Goal: Task Accomplishment & Management: Complete application form

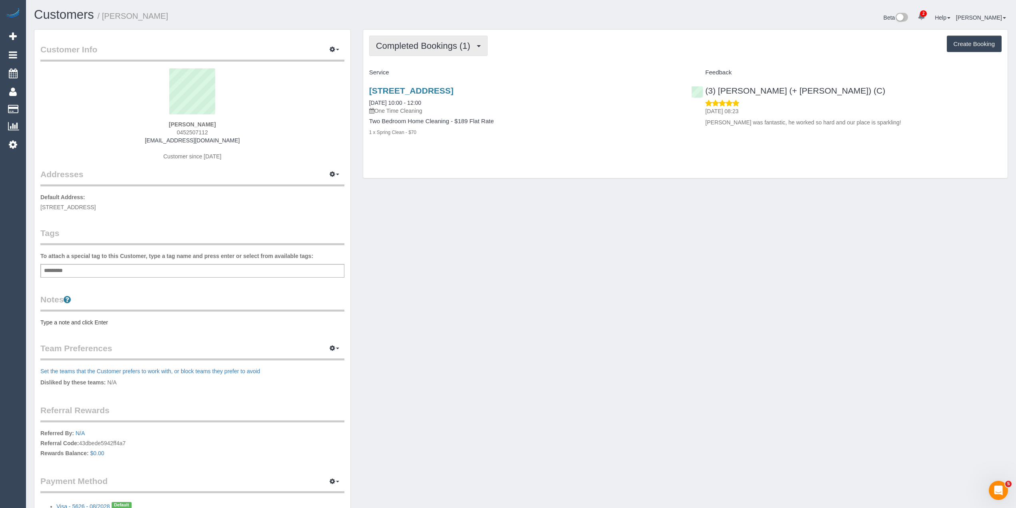
click at [427, 52] on button "Completed Bookings (1)" at bounding box center [428, 46] width 118 height 20
click at [535, 42] on div "Completed Bookings (1) Completed Bookings (1) Upcoming Bookings (0) Cancelled B…" at bounding box center [685, 46] width 633 height 20
click at [975, 45] on button "Create Booking" at bounding box center [974, 44] width 55 height 17
select select "VIC"
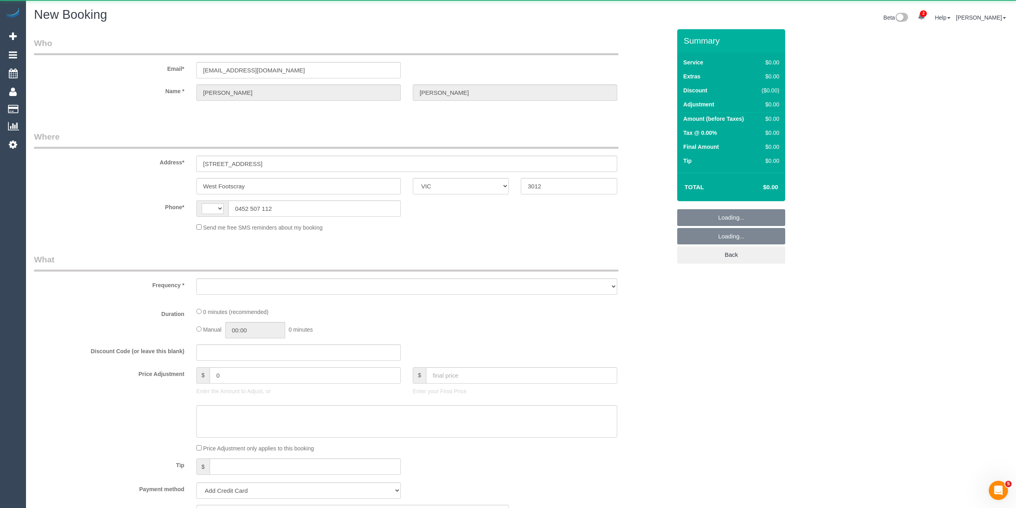
select select "string:AU"
select select "object:850"
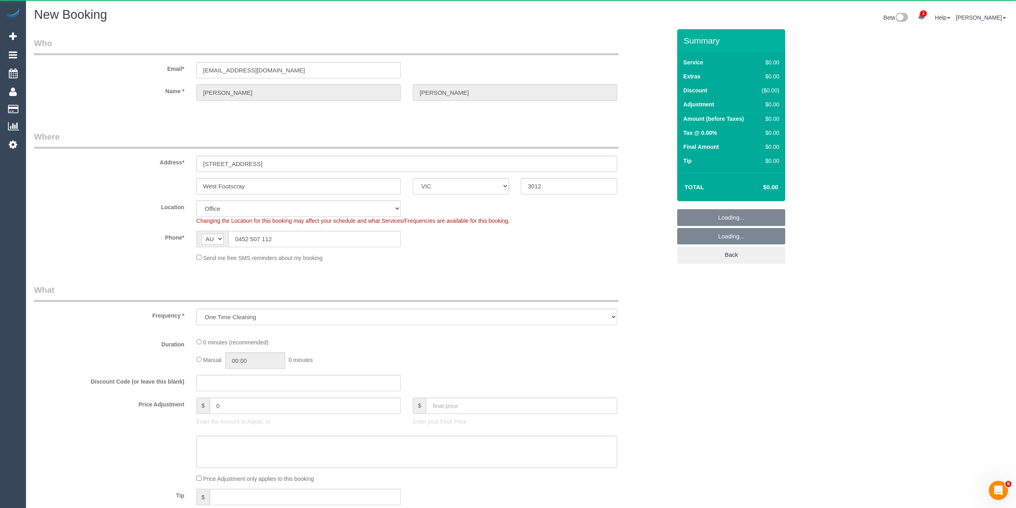
select select "string:stripe-pm_1S5IPp2GScqysDRVQdckMTjr"
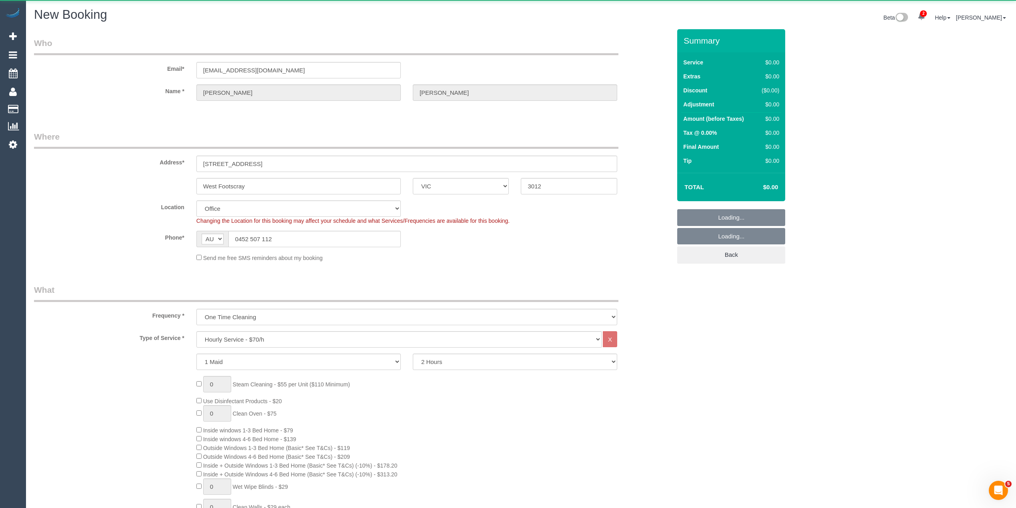
select select "object:1033"
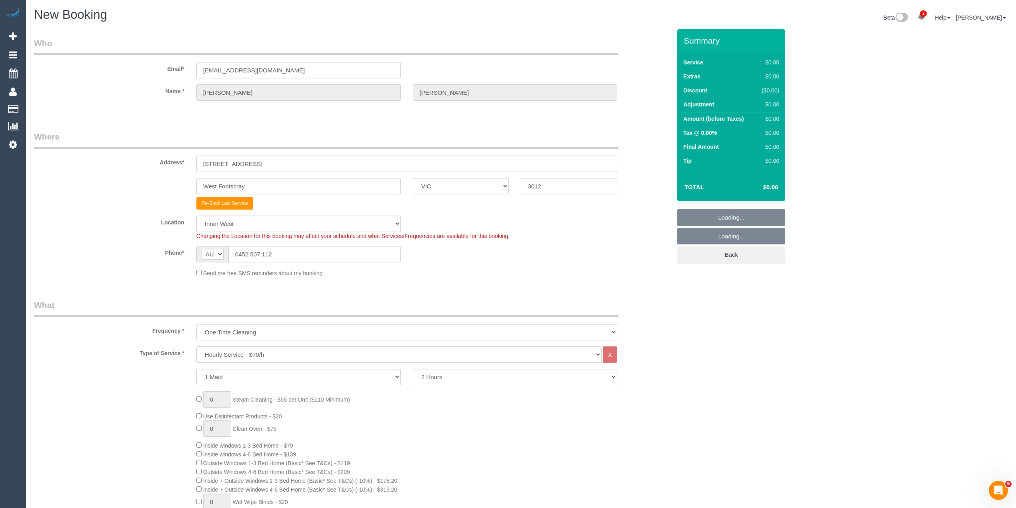
select select "59"
click at [252, 337] on select "One Time Cleaning Weekly - 10% Off - 10.00% (0% for the First Booking) Fortnigh…" at bounding box center [406, 332] width 421 height 16
select select "object:2316"
click at [196, 324] on select "One Time Cleaning Weekly - 10% Off - 10.00% (0% for the First Booking) Fortnigh…" at bounding box center [406, 332] width 421 height 16
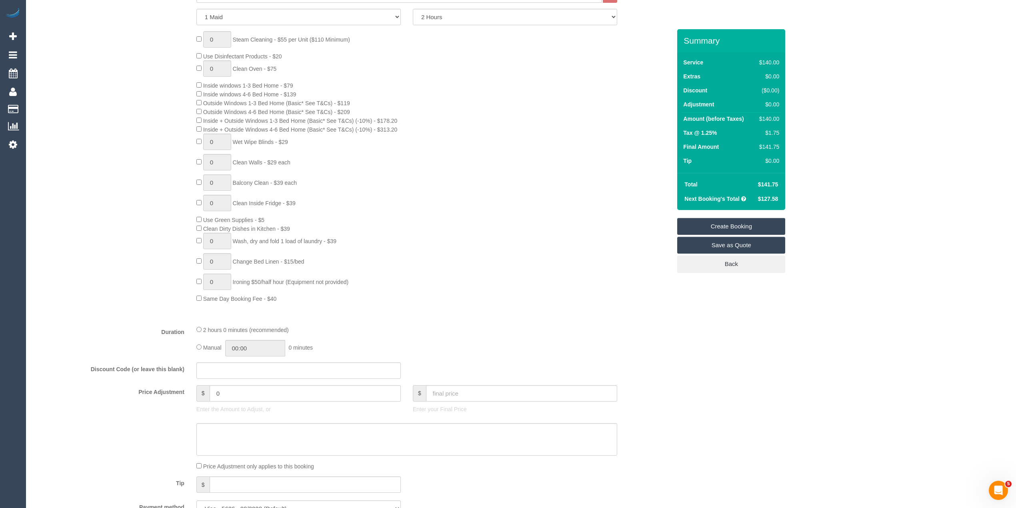
scroll to position [480, 0]
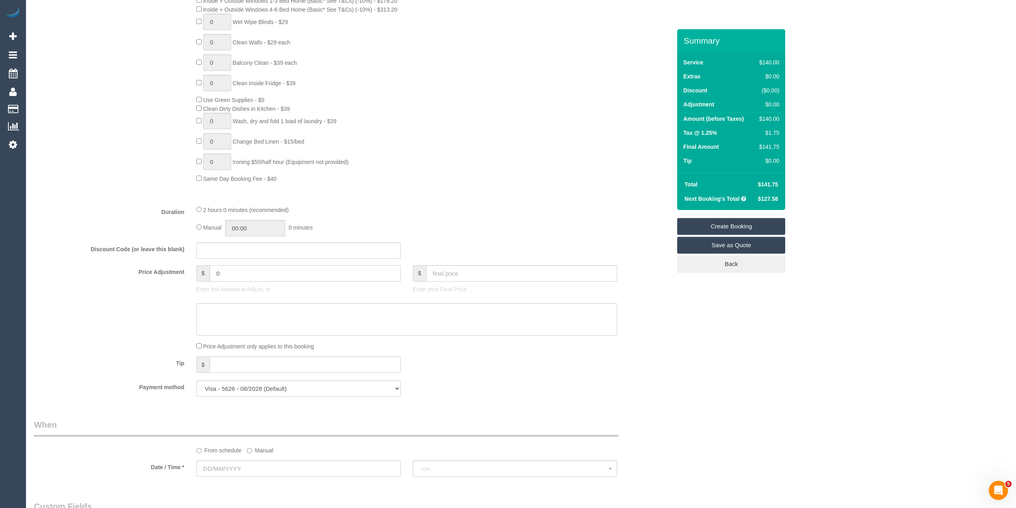
drag, startPoint x: 238, startPoint y: 277, endPoint x: 148, endPoint y: 262, distance: 92.2
click at [148, 262] on fieldset "What Frequency * One Time Cleaning Weekly - 10% Off - 10.00% (0% for the First …" at bounding box center [352, 111] width 637 height 584
type input "-14"
click at [228, 315] on textarea at bounding box center [406, 319] width 421 height 33
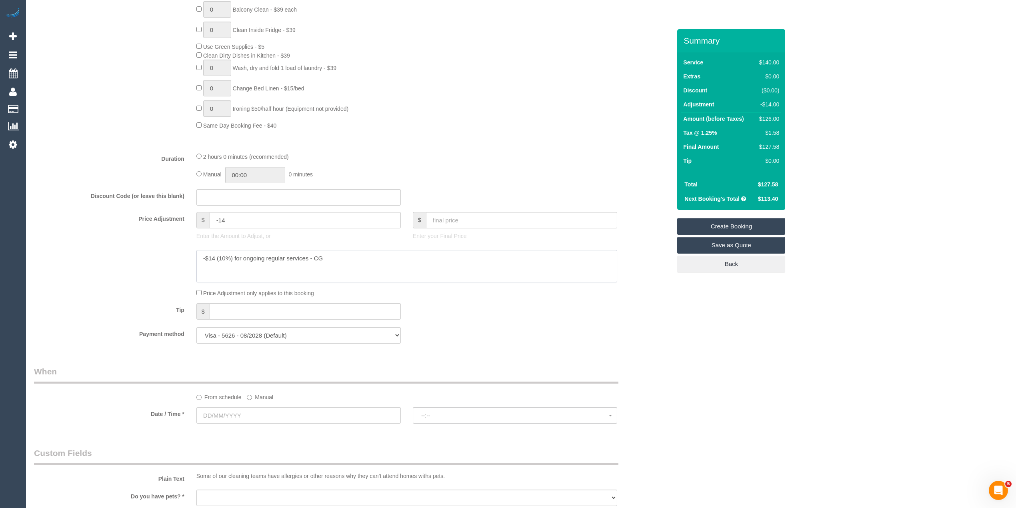
type textarea "-$14 (10%) for ongoing regular services - CG"
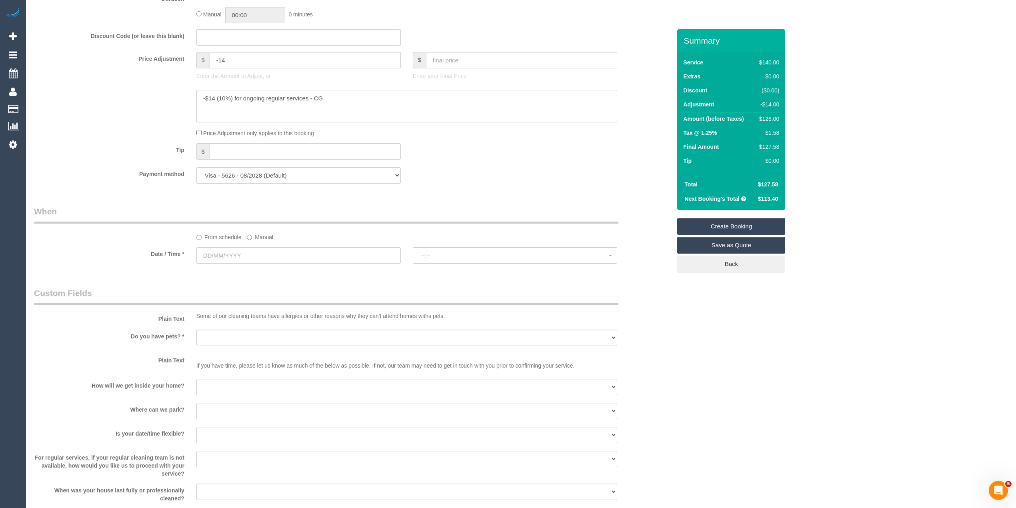
scroll to position [800, 0]
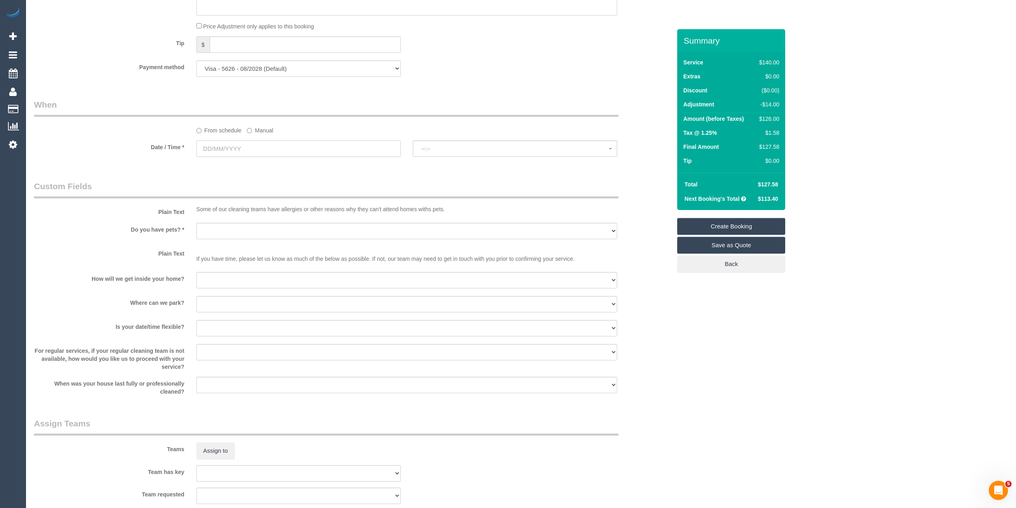
click at [215, 146] on input "text" at bounding box center [298, 148] width 204 height 16
click at [278, 215] on link "17" at bounding box center [278, 219] width 13 height 11
type input "17/10/2025"
click at [437, 150] on span "--:--" at bounding box center [515, 149] width 188 height 6
select select "spot1"
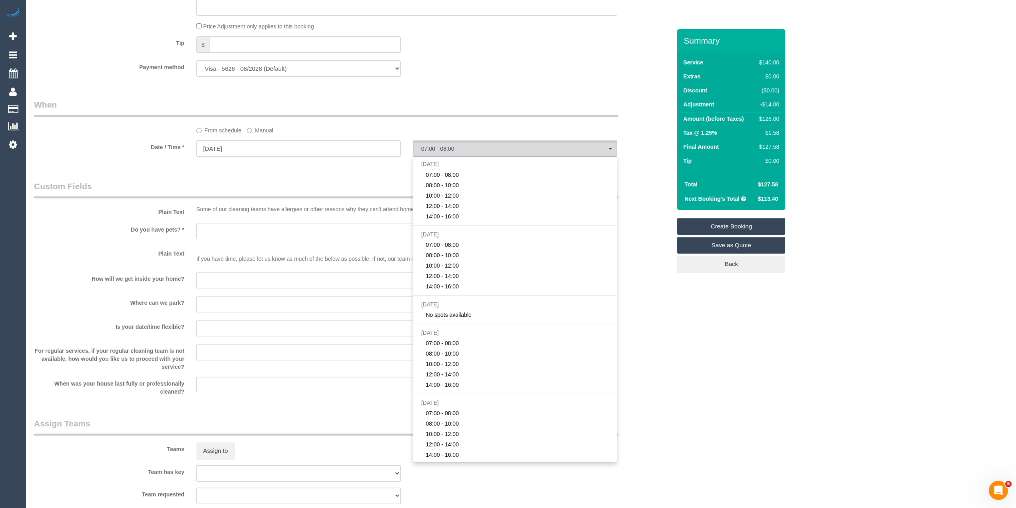
click at [223, 151] on input "17/10/2025" at bounding box center [298, 148] width 204 height 16
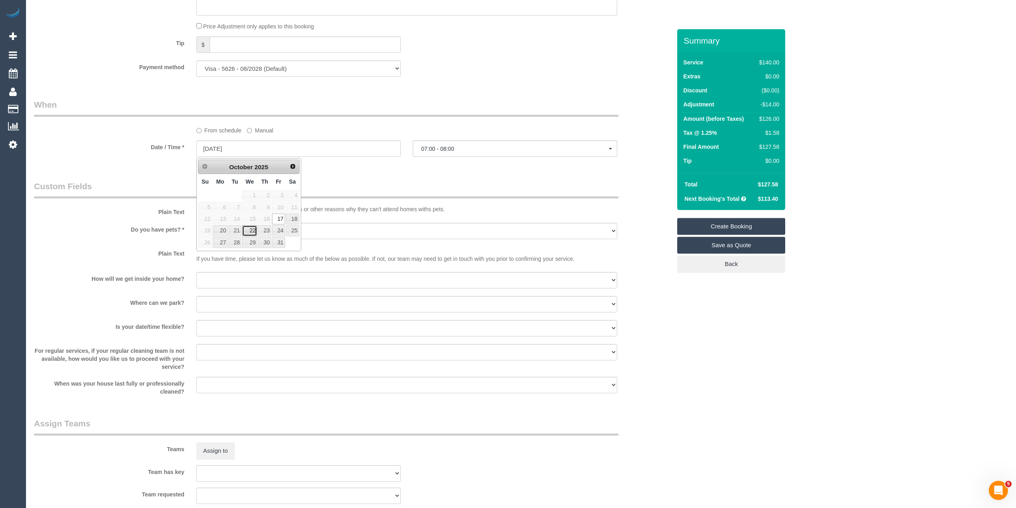
click at [247, 230] on link "22" at bounding box center [249, 230] width 15 height 11
type input "22/10/2025"
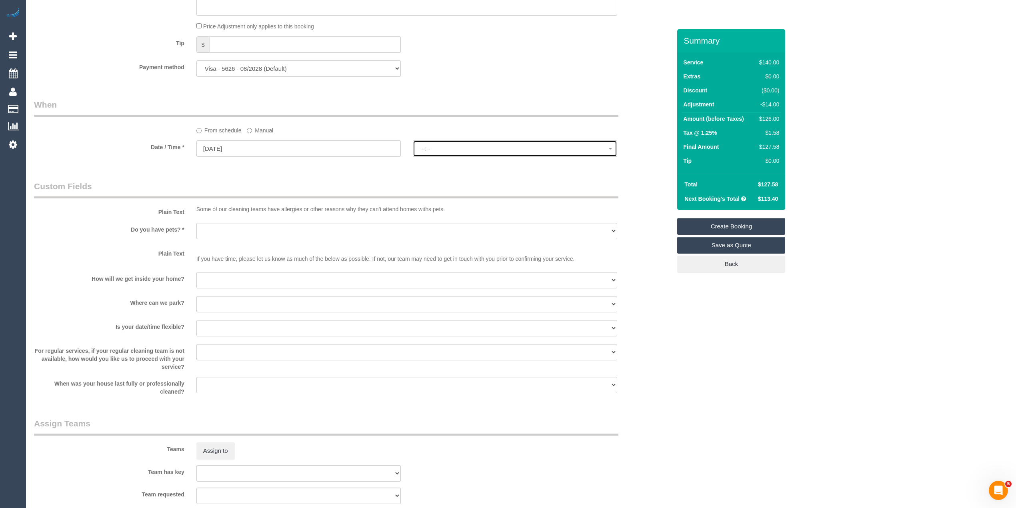
click at [450, 151] on span "--:--" at bounding box center [515, 149] width 188 height 6
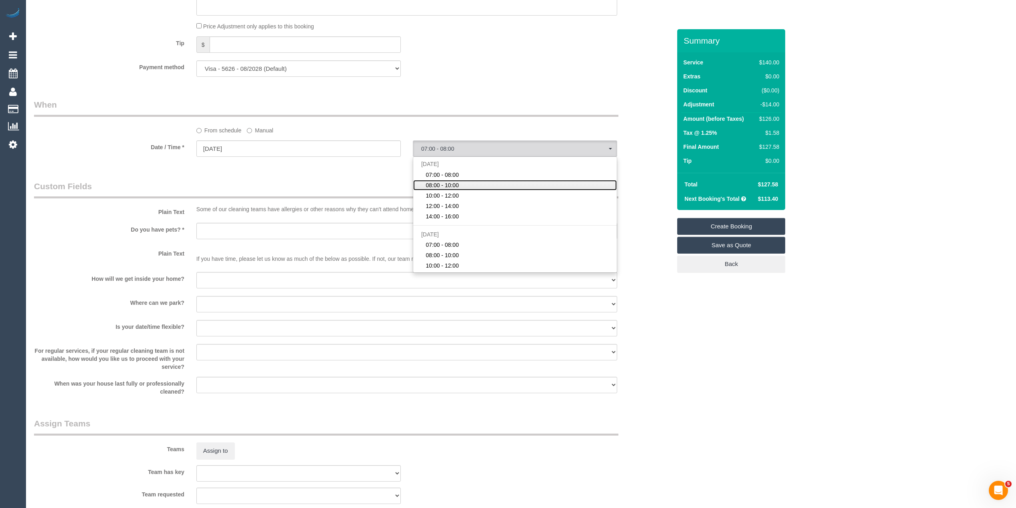
click at [444, 186] on span "08:00 - 10:00" at bounding box center [442, 185] width 33 height 8
select select "spot23"
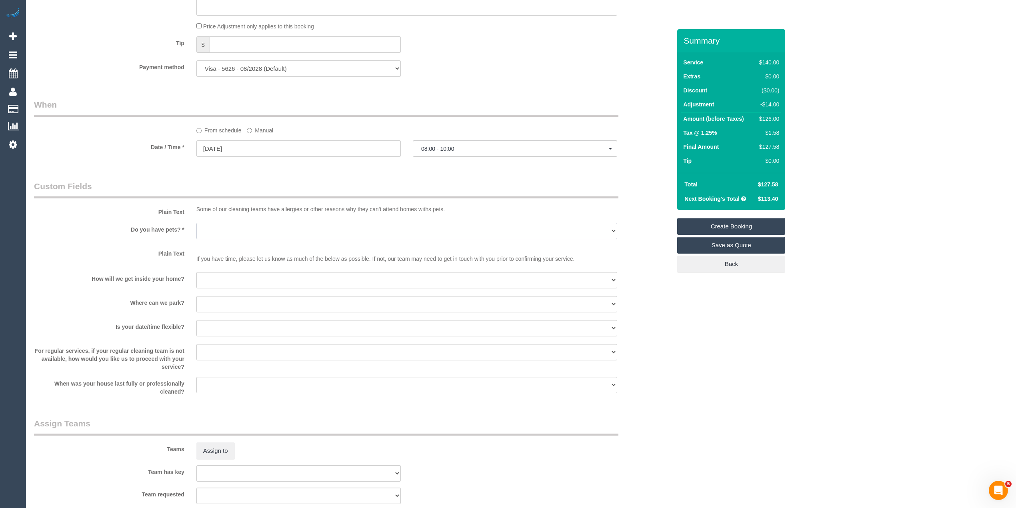
click at [246, 227] on select "Yes - Cats Yes - Dogs No pets Yes - Dogs and Cats Yes - Other" at bounding box center [406, 231] width 421 height 16
select select "number:28"
click at [196, 223] on select "Yes - Cats Yes - Dogs No pets Yes - Dogs and Cats Yes - Other" at bounding box center [406, 231] width 421 height 16
click at [244, 282] on select "I will be home Key will be left (please provide details below) Lock box/Access …" at bounding box center [406, 280] width 421 height 16
select select "number:14"
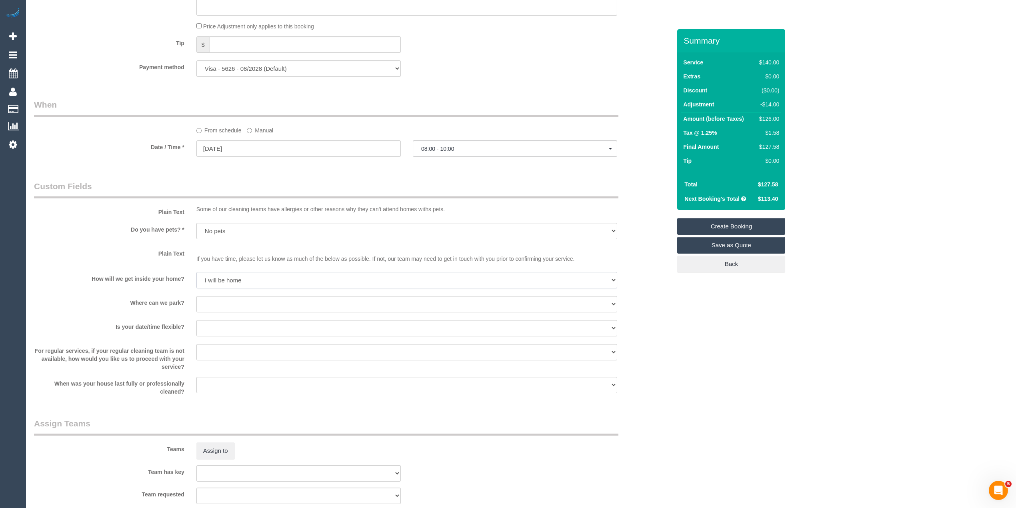
click at [196, 273] on select "I will be home Key will be left (please provide details below) Lock box/Access …" at bounding box center [406, 280] width 421 height 16
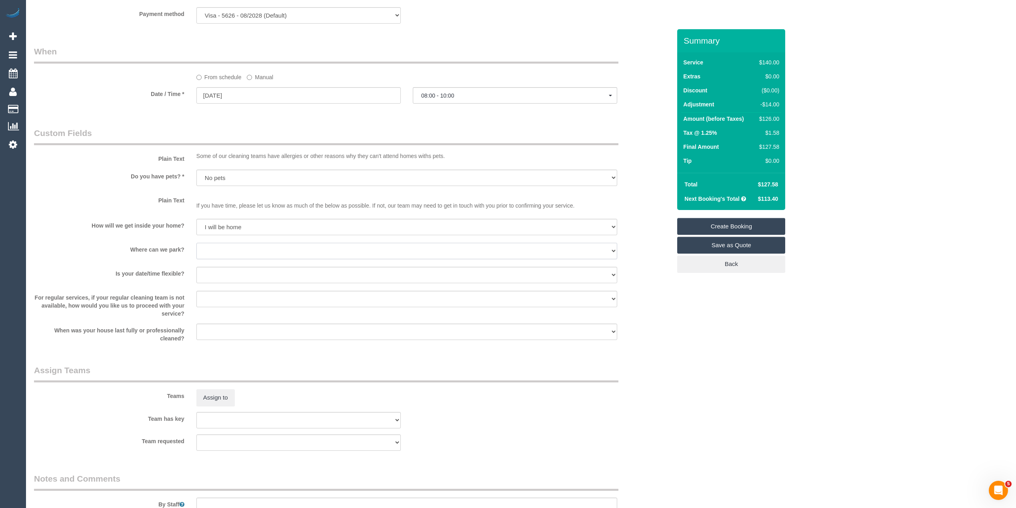
click at [226, 249] on select "I will provide parking on-site Free street parking Paid street parking (cost wi…" at bounding box center [406, 251] width 421 height 16
select select "number:19"
click at [196, 244] on select "I will provide parking on-site Free street parking Paid street parking (cost wi…" at bounding box center [406, 251] width 421 height 16
click at [222, 269] on select "Yes - date and time Yes - date but not time Yes - time but not date No - No fle…" at bounding box center [406, 275] width 421 height 16
select select "number:36"
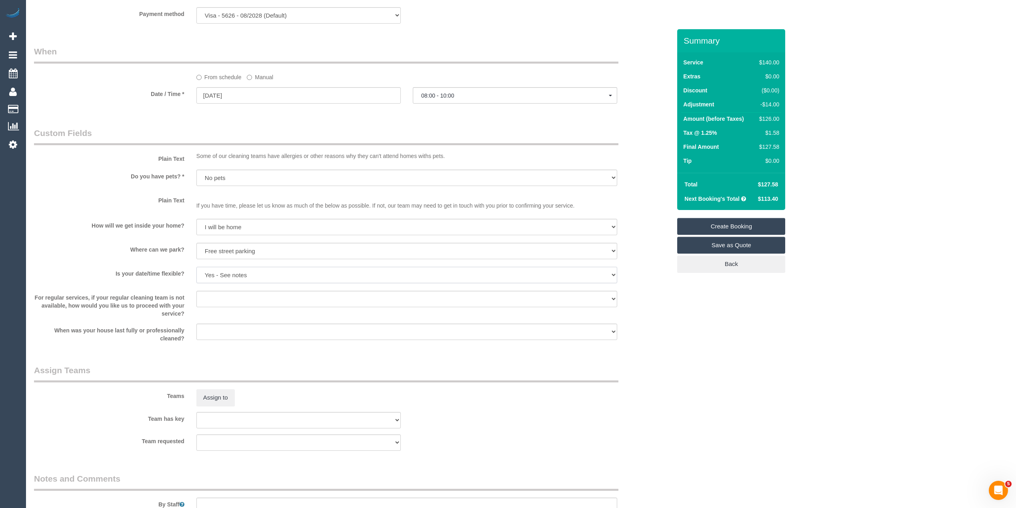
click at [196, 268] on select "Yes - date and time Yes - date but not time Yes - time but not date No - No fle…" at bounding box center [406, 275] width 421 height 16
click at [246, 293] on select "Arrange a cleaner to cover and do not bother you Arrange a cleaner to cover and…" at bounding box center [406, 299] width 421 height 16
select select "number:34"
click at [196, 292] on select "Arrange a cleaner to cover and do not bother you Arrange a cleaner to cover and…" at bounding box center [406, 299] width 421 height 16
click at [220, 100] on input "22/10/2025" at bounding box center [298, 95] width 204 height 16
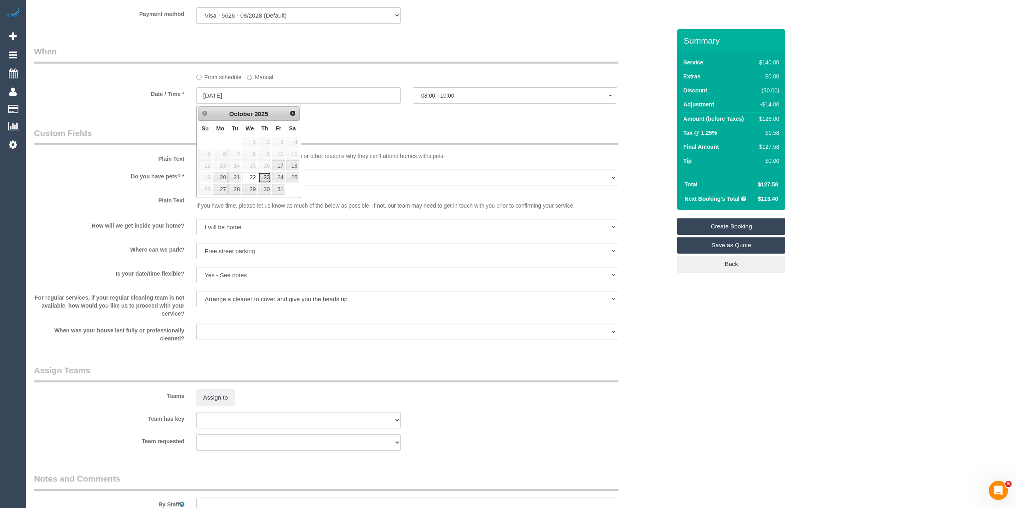
click at [263, 178] on link "23" at bounding box center [264, 177] width 13 height 11
type input "23/10/2025"
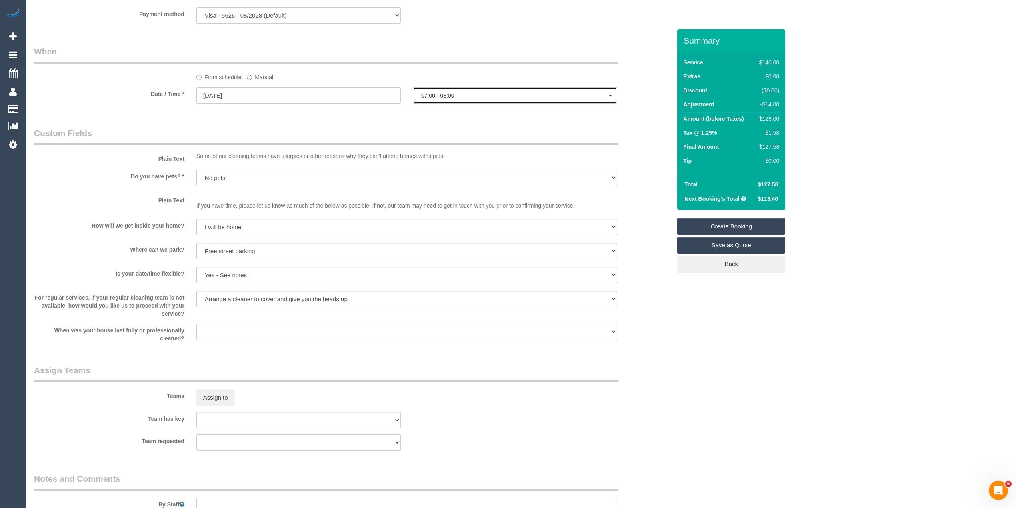
click at [447, 95] on span "07:00 - 08:00" at bounding box center [515, 95] width 188 height 6
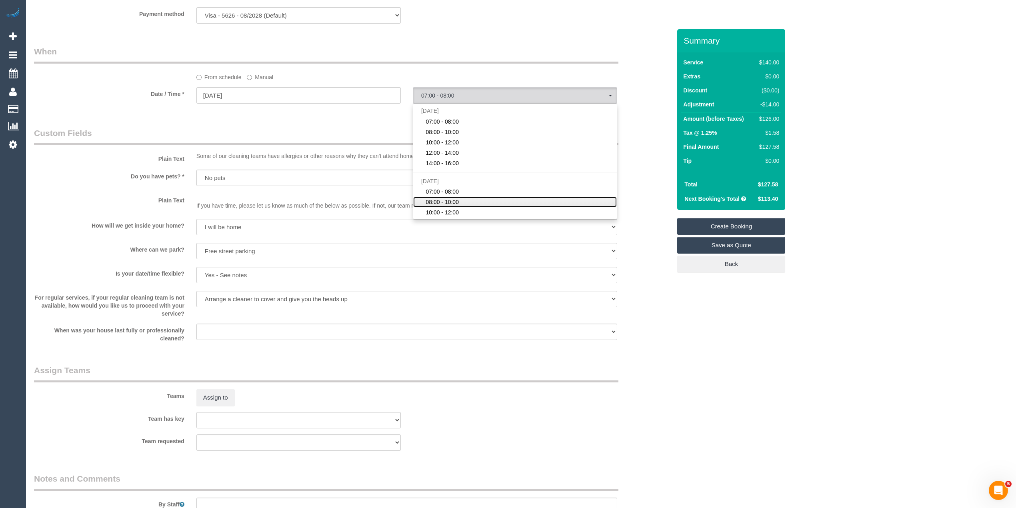
click at [465, 204] on link "08:00 - 10:00" at bounding box center [515, 202] width 204 height 10
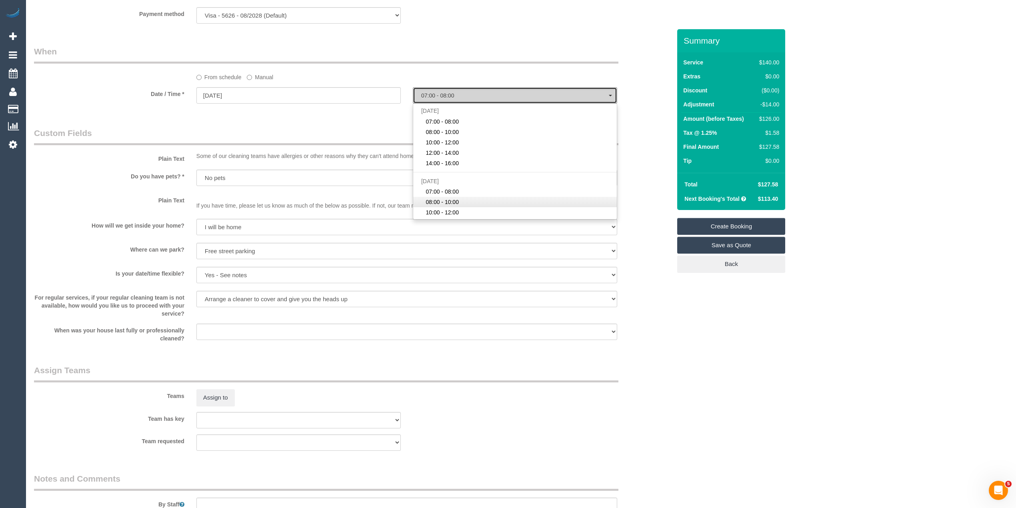
select select "spot28"
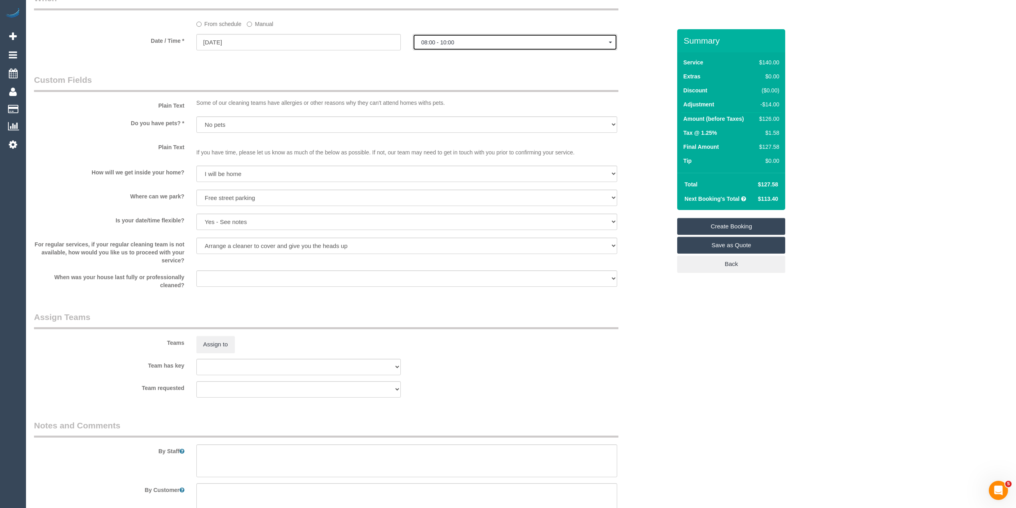
scroll to position [982, 0]
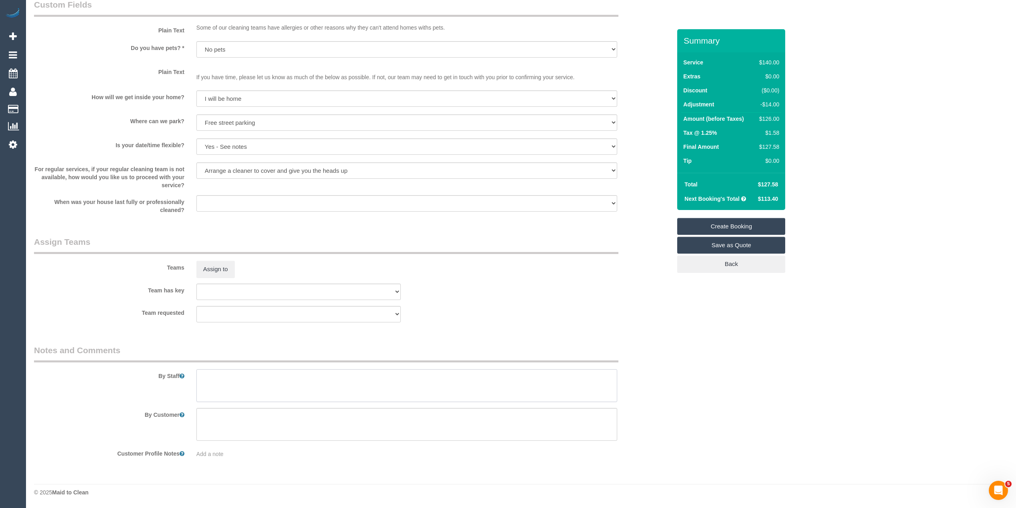
click at [348, 383] on textarea at bounding box center [406, 385] width 421 height 33
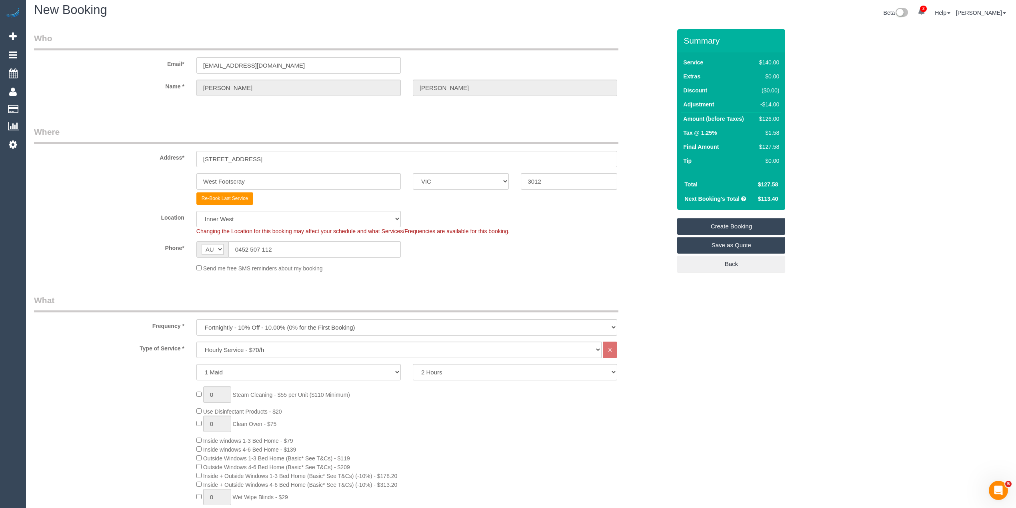
scroll to position [0, 0]
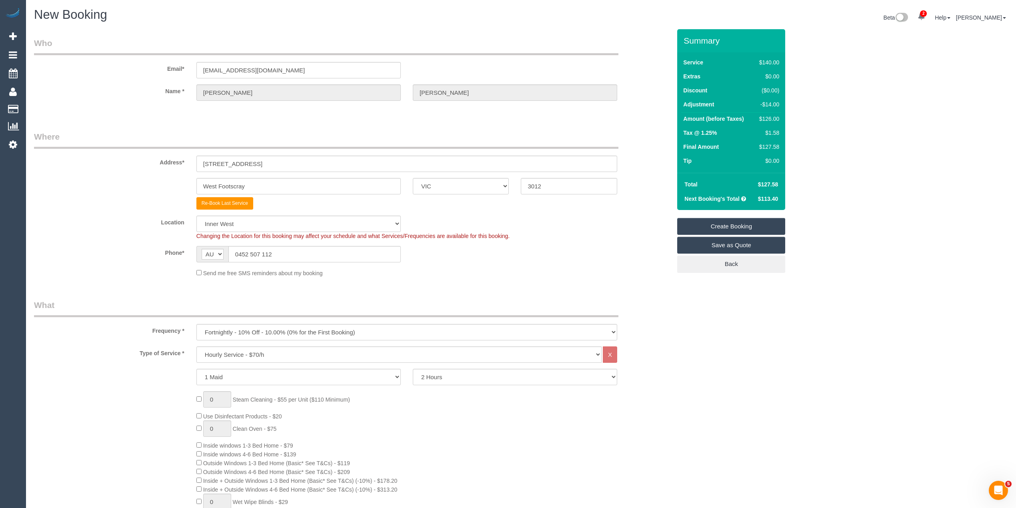
type textarea "Priorities - kitchen, bathroom and floors vacuumed and mopped."
click at [739, 224] on link "Create Booking" at bounding box center [731, 226] width 108 height 17
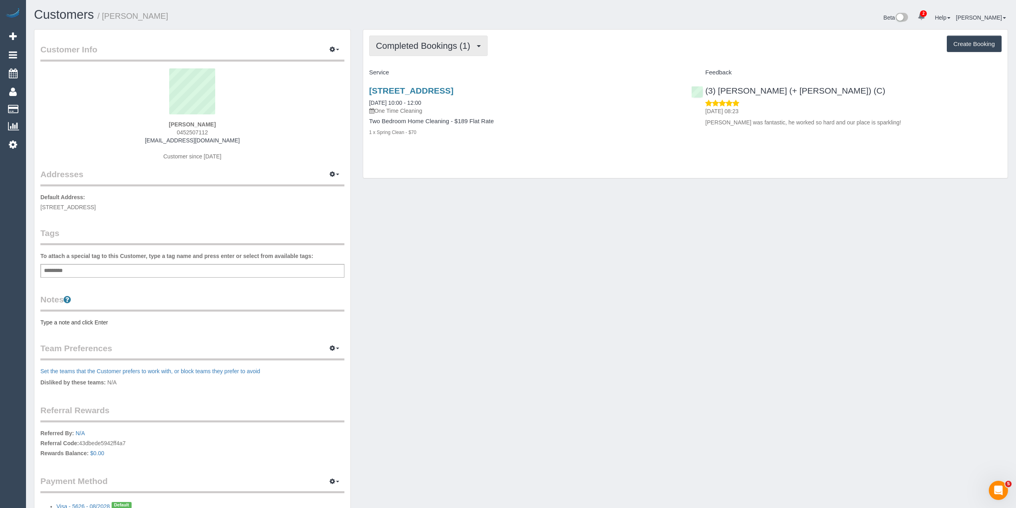
click at [391, 39] on button "Completed Bookings (1)" at bounding box center [428, 46] width 118 height 20
click at [416, 72] on link "Upcoming Bookings (0)" at bounding box center [411, 75] width 83 height 10
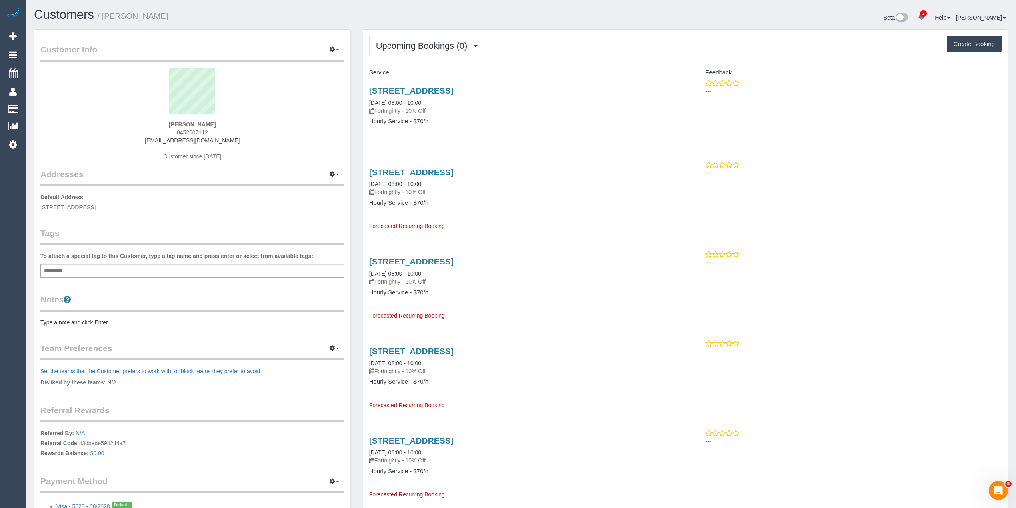
click at [86, 321] on pre "Type a note and click Enter" at bounding box center [192, 323] width 304 height 8
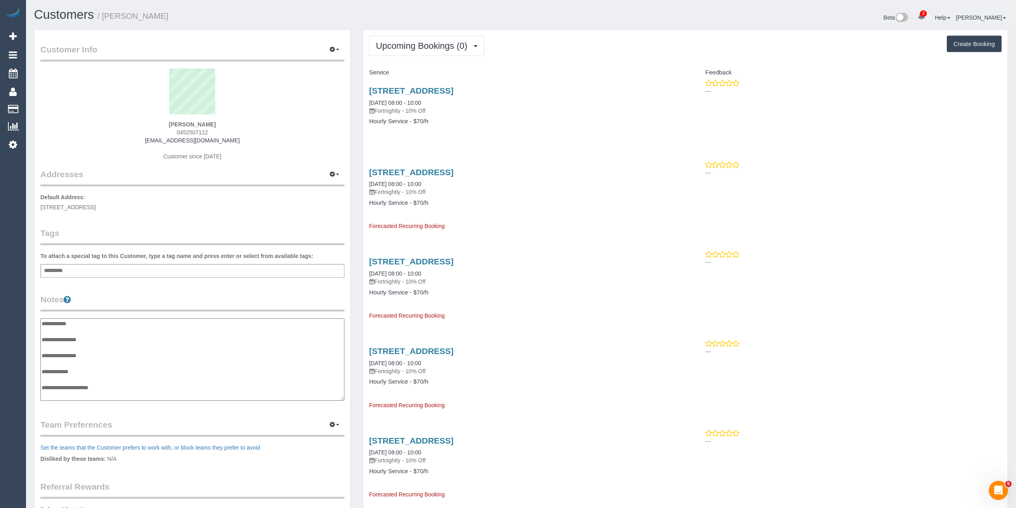
scroll to position [6, 0]
click at [104, 332] on textarea "**********" at bounding box center [192, 360] width 304 height 83
click at [116, 343] on textarea "**********" at bounding box center [192, 360] width 304 height 83
click at [113, 336] on textarea "**********" at bounding box center [192, 360] width 304 height 83
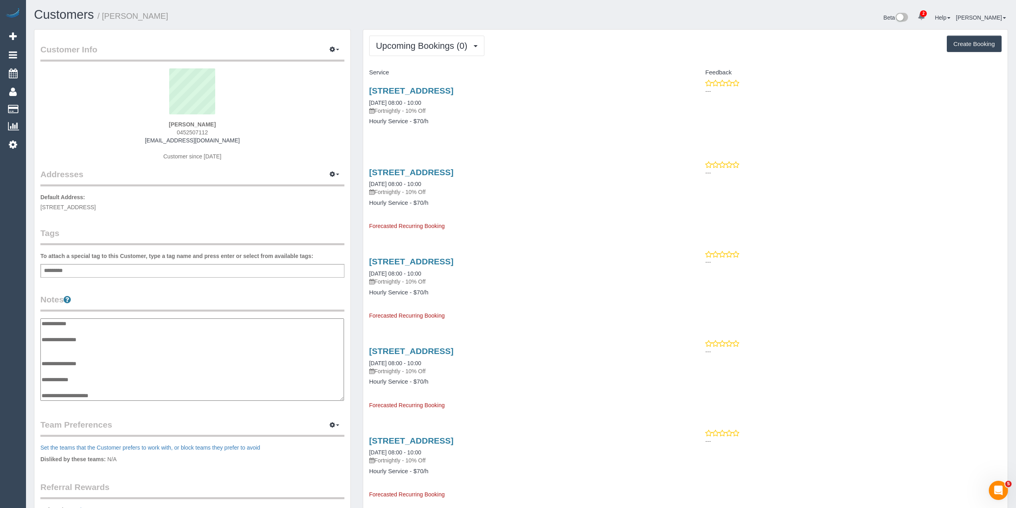
click at [73, 342] on textarea "**********" at bounding box center [192, 360] width 304 height 83
drag, startPoint x: 66, startPoint y: 347, endPoint x: 61, endPoint y: 347, distance: 4.4
click at [61, 347] on textarea "**********" at bounding box center [192, 360] width 304 height 83
type textarea "**********"
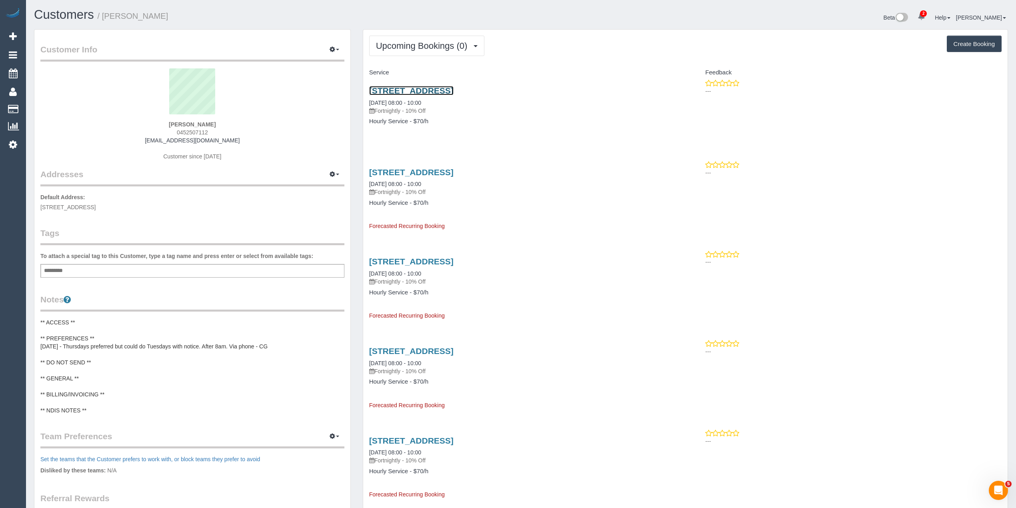
click at [454, 89] on link "630 Barkly Street, Unit 10, West Footscray, VIC 3012" at bounding box center [411, 90] width 84 height 9
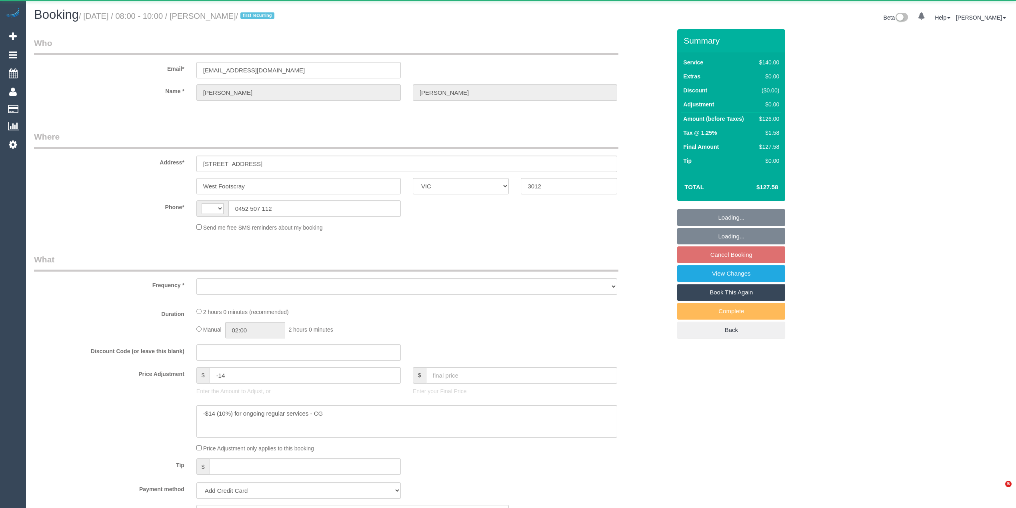
select select "VIC"
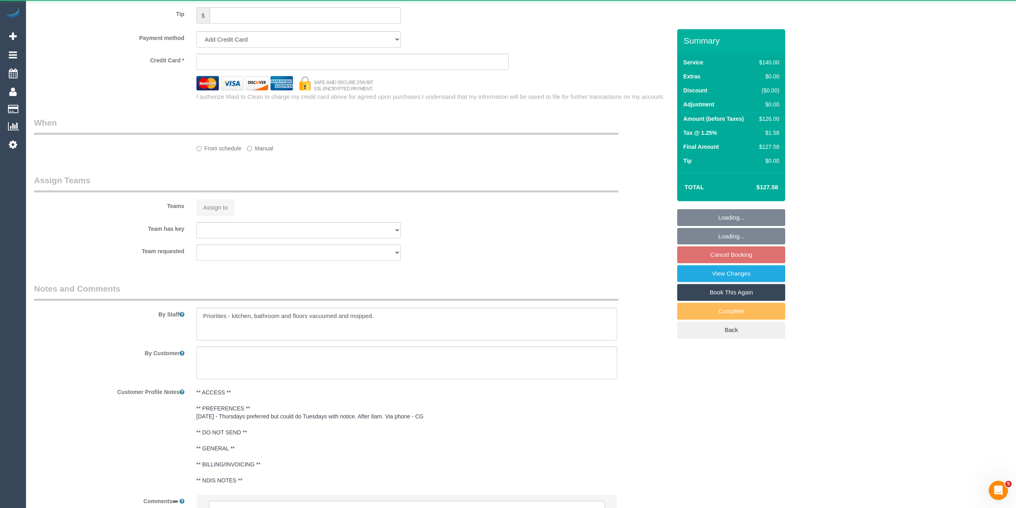
scroll to position [533, 0]
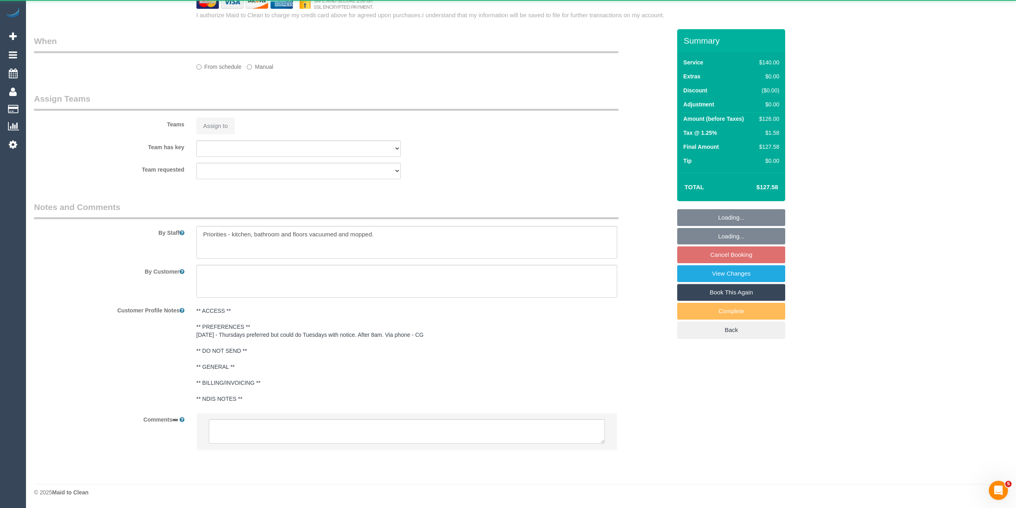
select select "object:297"
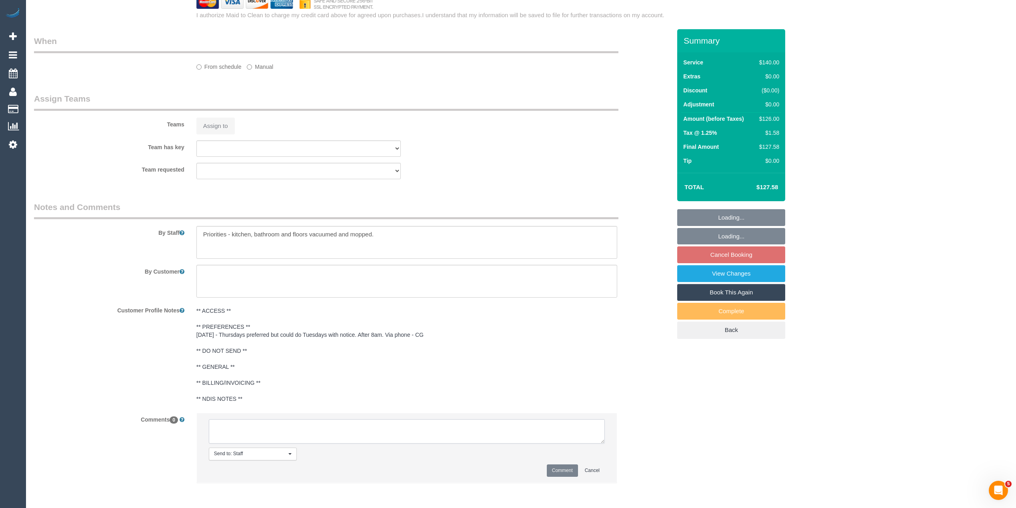
click at [300, 435] on textarea at bounding box center [407, 431] width 396 height 25
select select "string:AU"
select select "number:28"
select select "number:14"
select select "number:19"
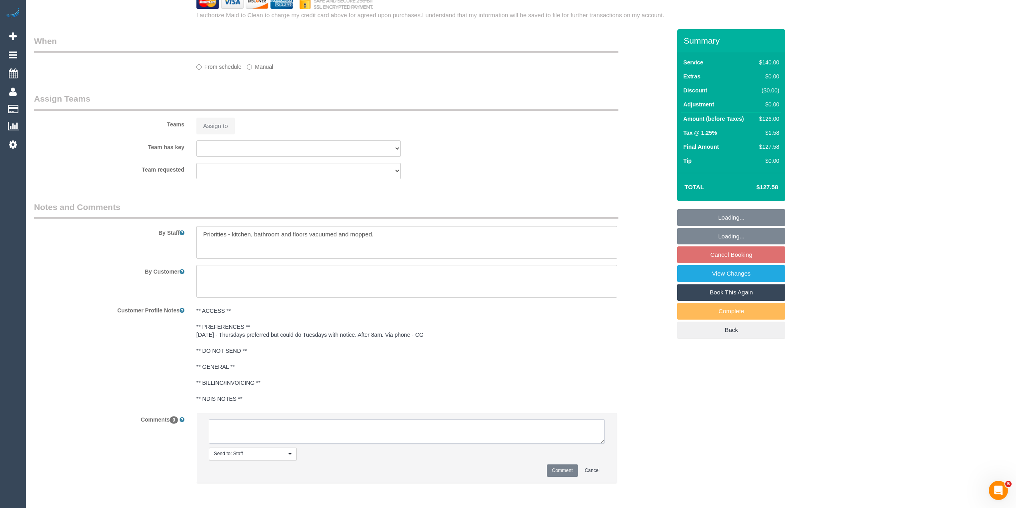
select select "number:36"
select select "number:34"
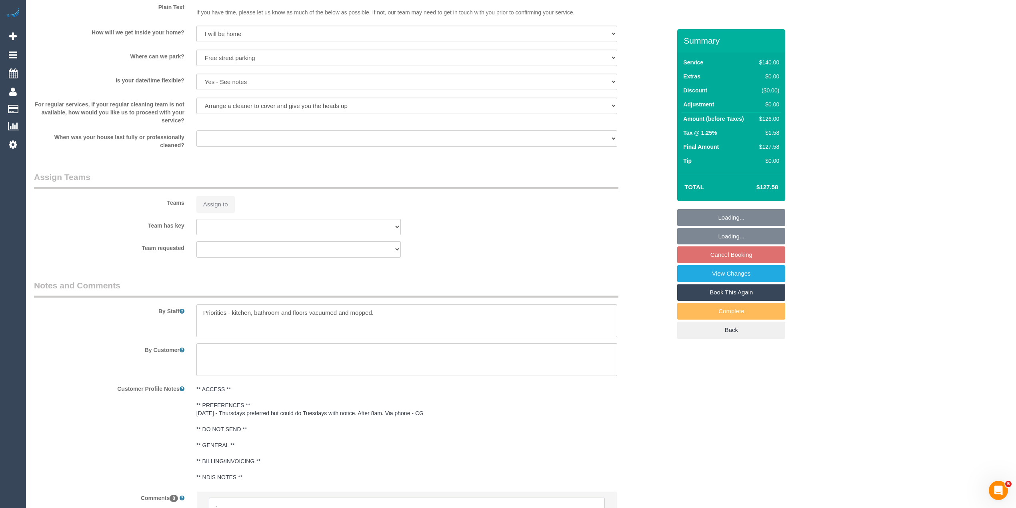
type textarea "-f"
select select "string:stripe-pm_1S5IPp2GScqysDRVQdckMTjr"
select select "spot2"
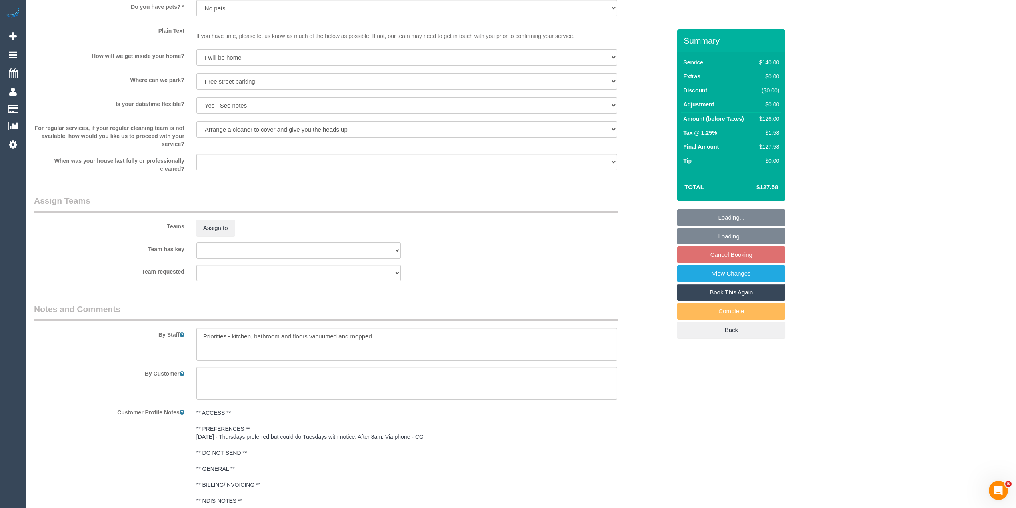
select select "object:1359"
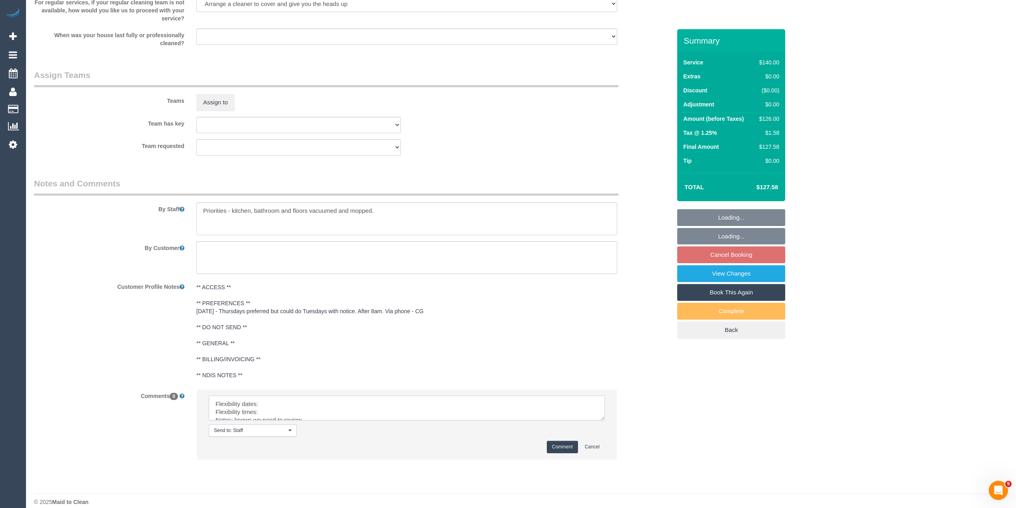
scroll to position [1144, 0]
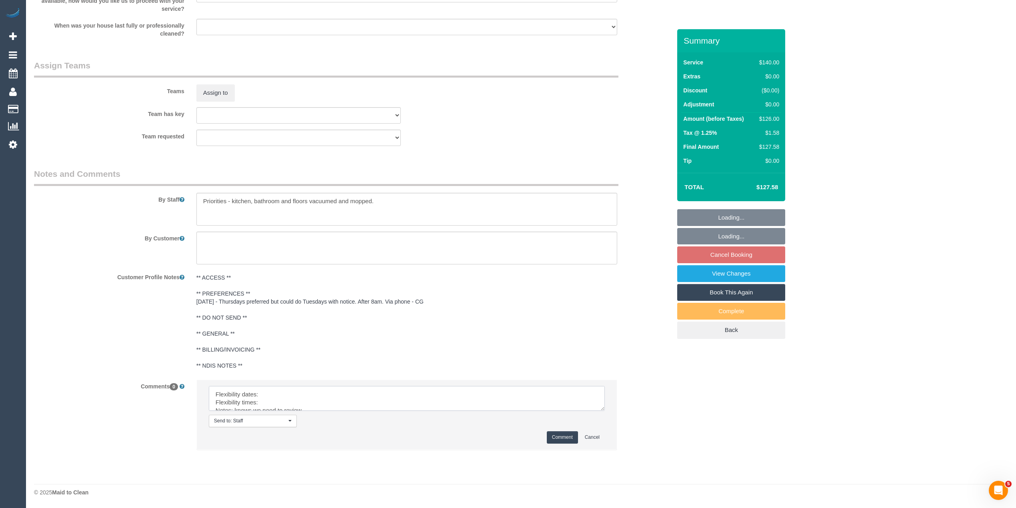
drag, startPoint x: 599, startPoint y: 406, endPoint x: 602, endPoint y: 489, distance: 82.9
click at [605, 411] on textarea at bounding box center [407, 398] width 396 height 25
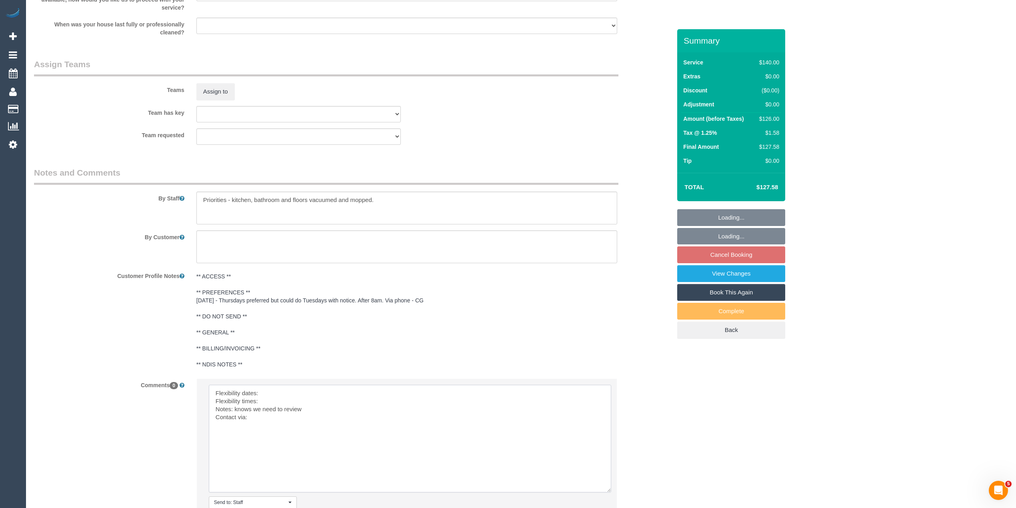
click at [308, 391] on textarea at bounding box center [410, 439] width 403 height 108
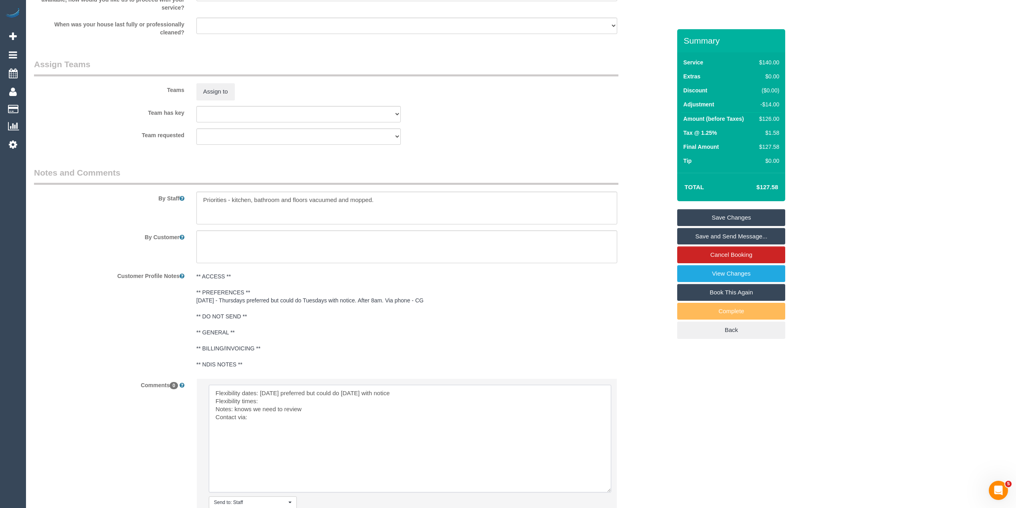
drag, startPoint x: 292, startPoint y: 407, endPoint x: 287, endPoint y: 402, distance: 6.8
click at [291, 405] on textarea at bounding box center [410, 439] width 403 height 108
click at [287, 402] on textarea at bounding box center [410, 439] width 403 height 108
click at [284, 420] on textarea at bounding box center [410, 439] width 403 height 108
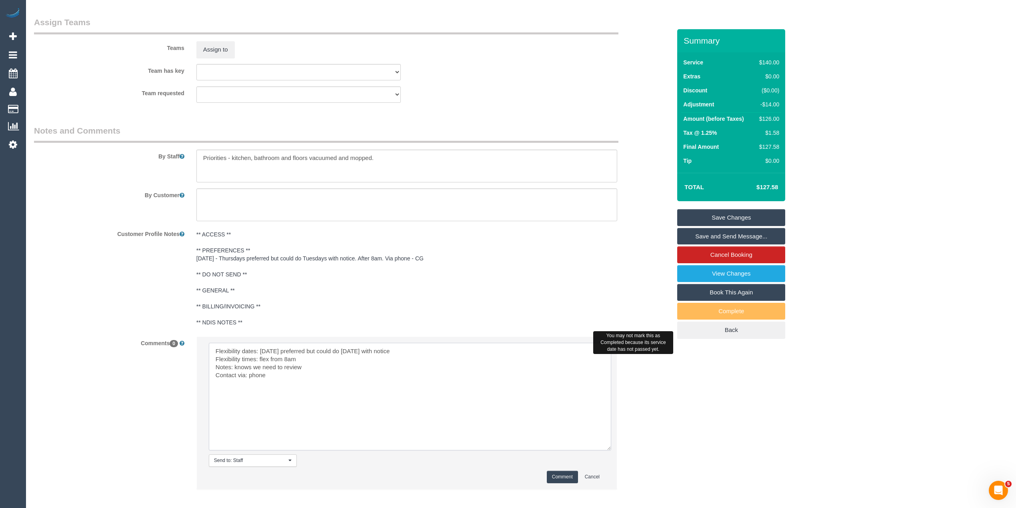
scroll to position [1227, 0]
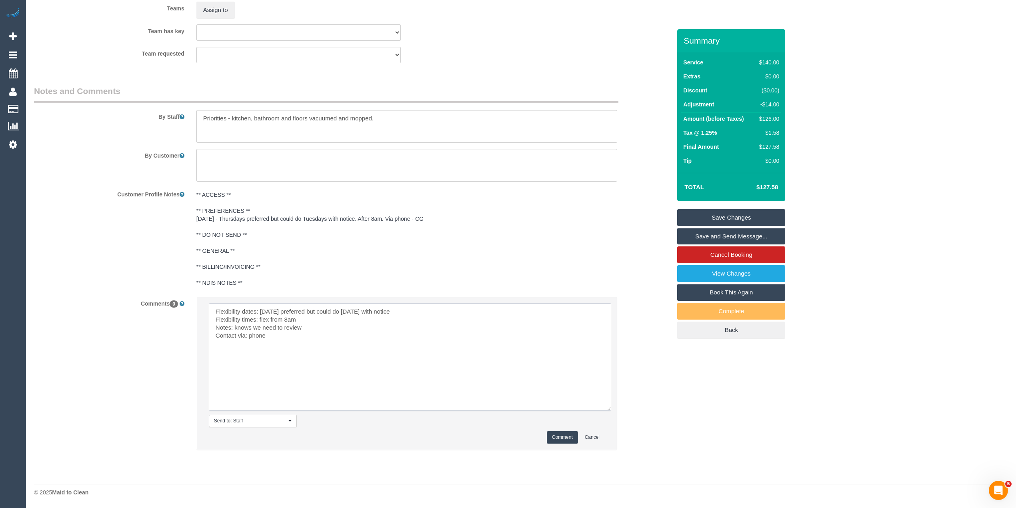
type textarea "Flexibility dates: Thursday preferred but could do Tuesday with notice Flexibil…"
click at [561, 435] on button "Comment" at bounding box center [562, 437] width 31 height 12
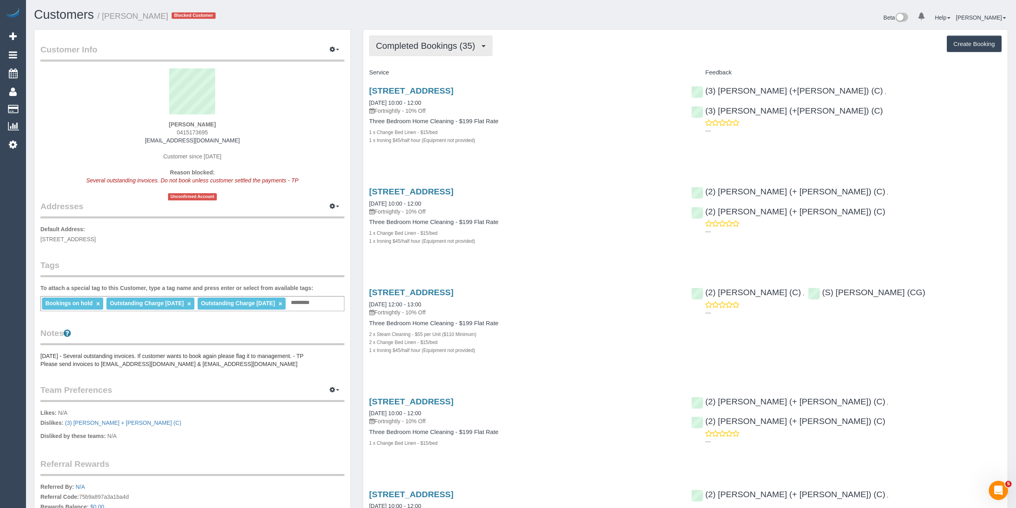
click at [444, 41] on span "Completed Bookings (35)" at bounding box center [427, 46] width 103 height 10
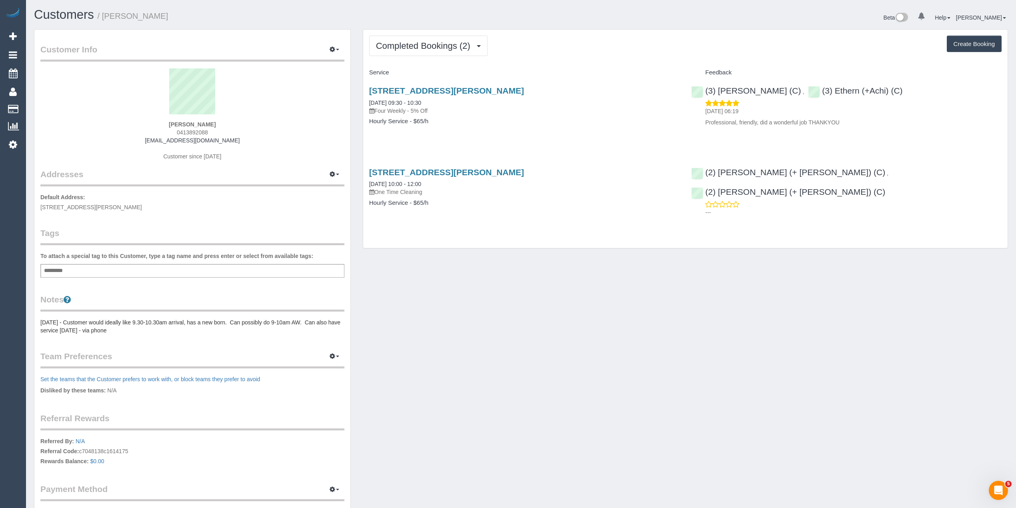
click at [380, 58] on div "Completed Bookings (2) Completed Bookings (2) Upcoming Bookings (0) Cancelled B…" at bounding box center [685, 139] width 645 height 219
click at [381, 50] on button "Completed Bookings (2)" at bounding box center [428, 46] width 118 height 20
click at [423, 54] on button "Completed Bookings (2)" at bounding box center [428, 46] width 118 height 20
click at [428, 85] on link "Cancelled Bookings (4)" at bounding box center [411, 85] width 83 height 10
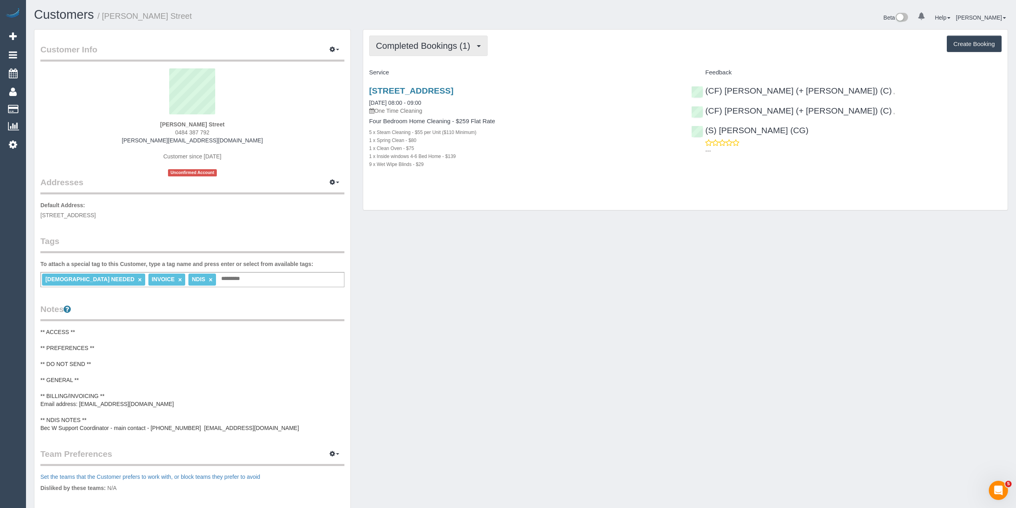
click at [407, 56] on button "Completed Bookings (1)" at bounding box center [428, 46] width 118 height 20
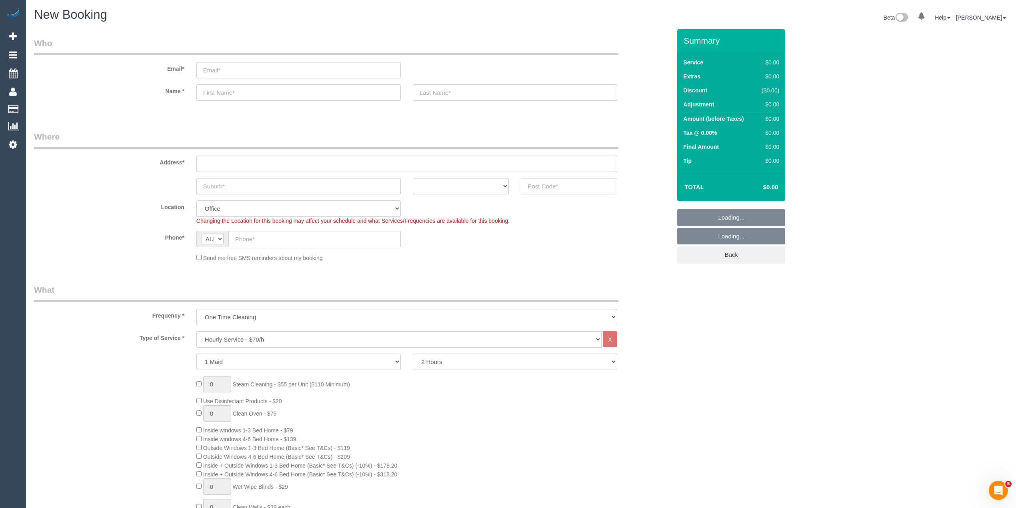
select select "object:2096"
click at [553, 184] on input "text" at bounding box center [569, 186] width 96 height 16
type input "3053"
click at [237, 156] on input "text" at bounding box center [406, 164] width 421 height 16
type input "-"
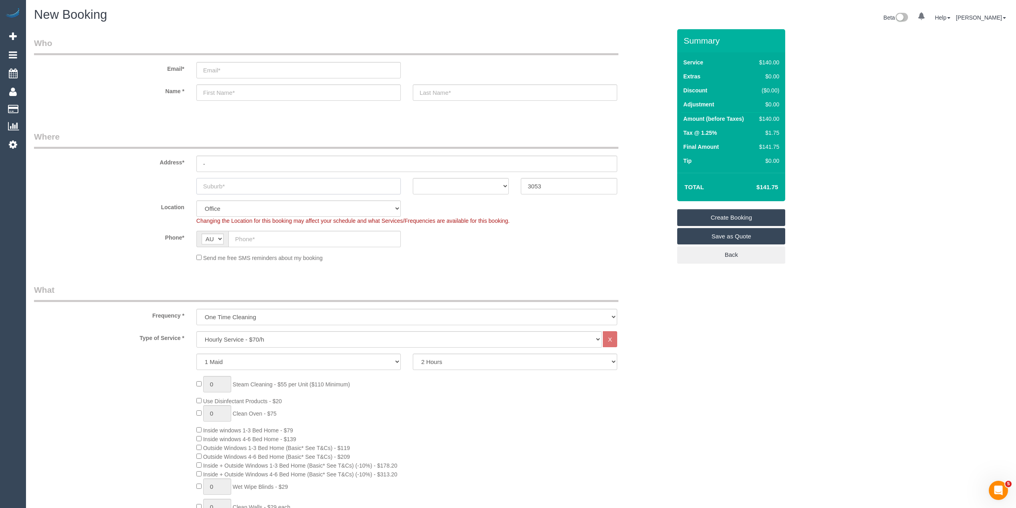
click at [216, 188] on input "text" at bounding box center [298, 186] width 204 height 16
type input "C"
select select "54"
type input "Car"
select select "object:2101"
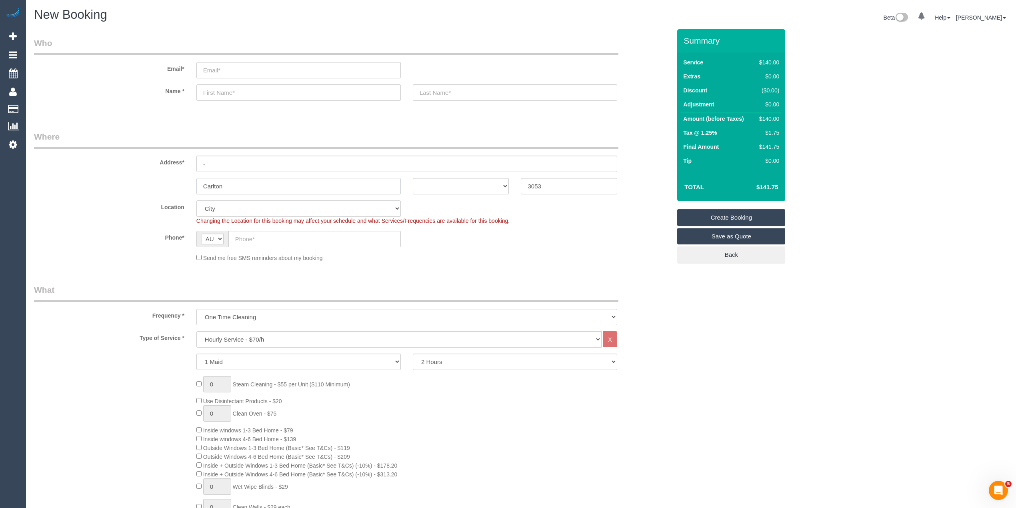
type input "Carlton"
click at [487, 181] on select "ACT NSW NT QLD SA TAS VIC WA" at bounding box center [461, 186] width 96 height 16
select select "VIC"
click at [413, 178] on select "ACT NSW NT QLD SA TAS VIC WA" at bounding box center [461, 186] width 96 height 16
click at [262, 226] on sui-booking-location "Location Office City East (North) East (South) Inner East Inner North (East) In…" at bounding box center [352, 231] width 637 height 62
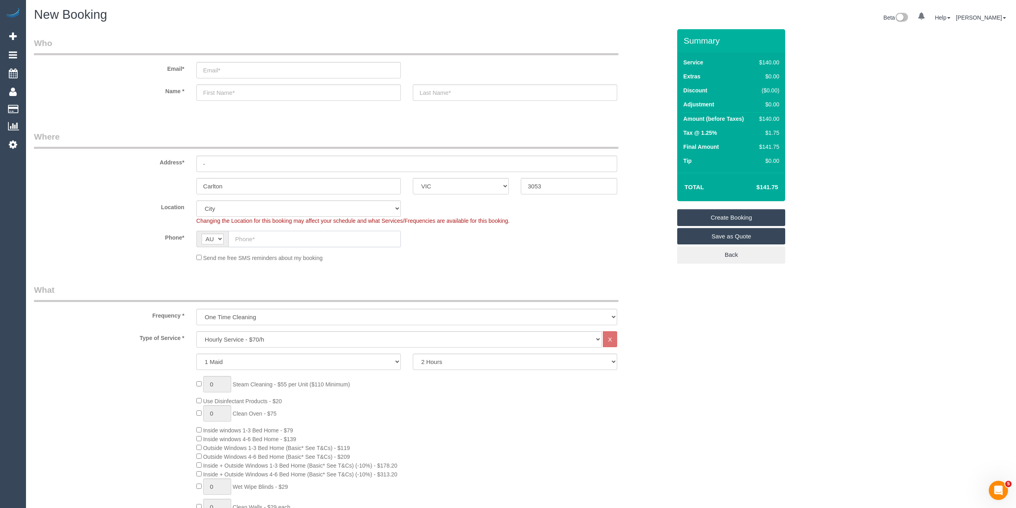
click at [270, 239] on input "text" at bounding box center [314, 239] width 172 height 16
click at [254, 238] on input "text" at bounding box center [314, 239] width 172 height 16
paste input "61 423 893 767"
drag, startPoint x: 243, startPoint y: 237, endPoint x: 228, endPoint y: 236, distance: 15.7
click at [228, 236] on input "61 423 893 767" at bounding box center [314, 239] width 172 height 16
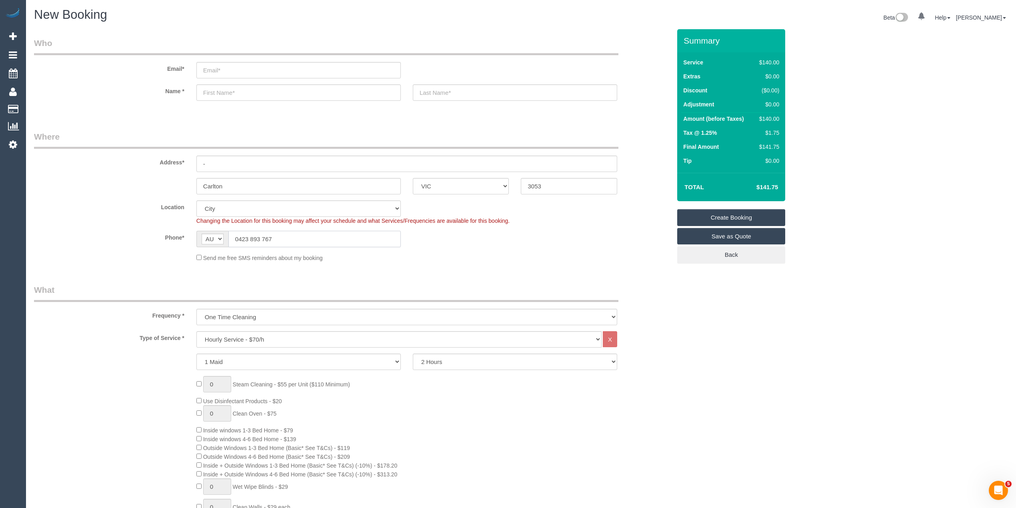
type input "0423 893 767"
click at [253, 311] on select "One Time Cleaning Weekly - 10% Off - 10.00% (0% for the First Booking) Fortnigh…" at bounding box center [406, 317] width 421 height 16
select select "object:2103"
click at [196, 309] on select "One Time Cleaning Weekly - 10% Off - 10.00% (0% for the First Booking) Fortnigh…" at bounding box center [406, 317] width 421 height 16
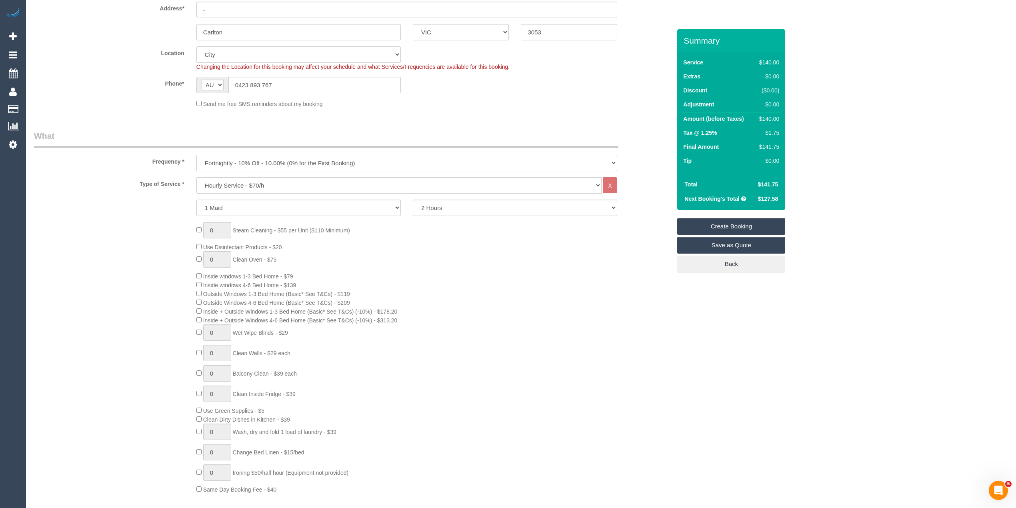
scroll to position [213, 0]
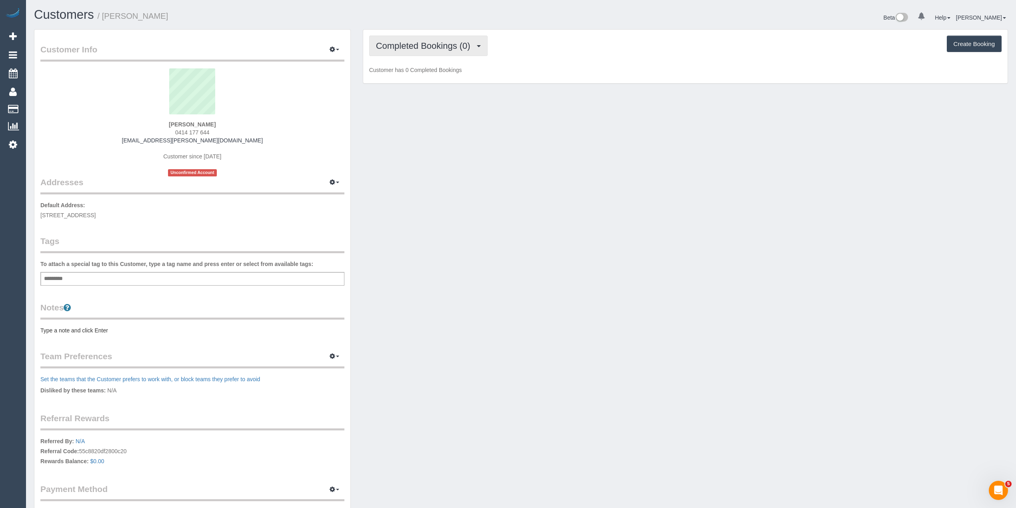
click at [410, 44] on span "Completed Bookings (0)" at bounding box center [425, 46] width 98 height 10
click at [427, 73] on link "Upcoming Bookings (1)" at bounding box center [411, 75] width 83 height 10
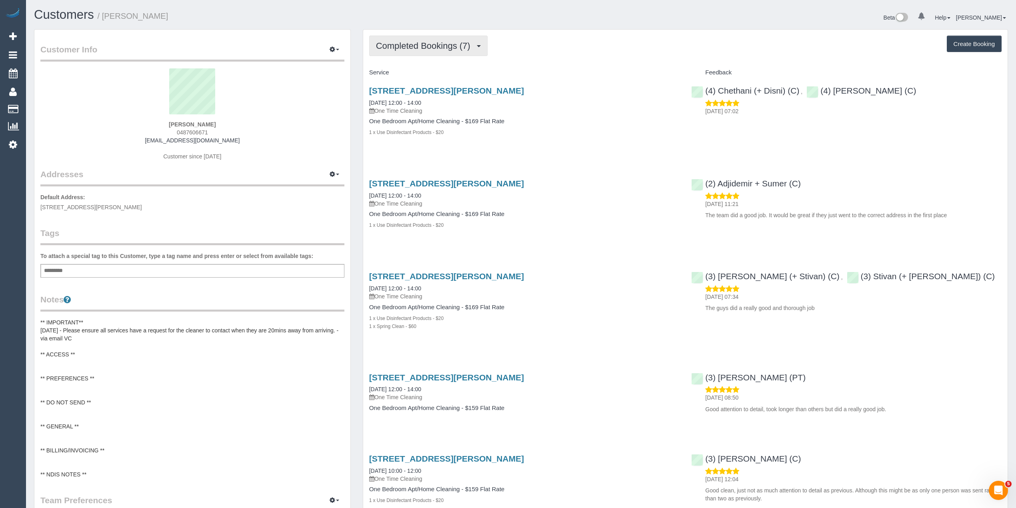
click at [408, 41] on span "Completed Bookings (7)" at bounding box center [425, 46] width 98 height 10
click at [419, 78] on link "Upcoming Bookings (1)" at bounding box center [411, 75] width 83 height 10
